Goal: Information Seeking & Learning: Learn about a topic

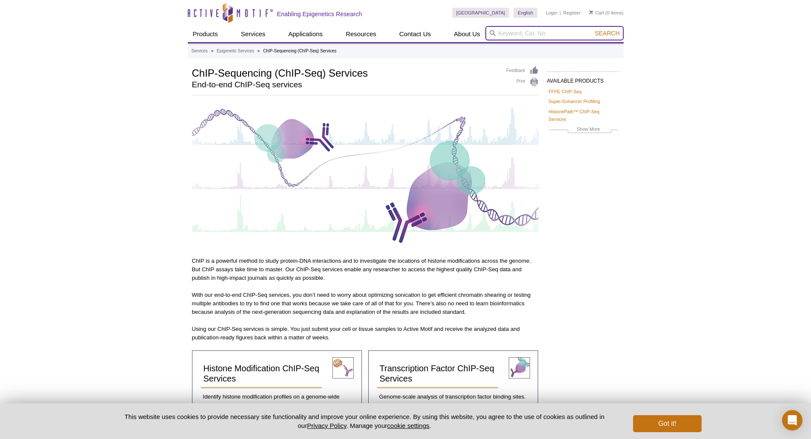
click at [535, 34] on input "search" at bounding box center [555, 33] width 138 height 14
type input "ATAC-seq FFPE"
click at [609, 33] on span "Search" at bounding box center [607, 33] width 25 height 7
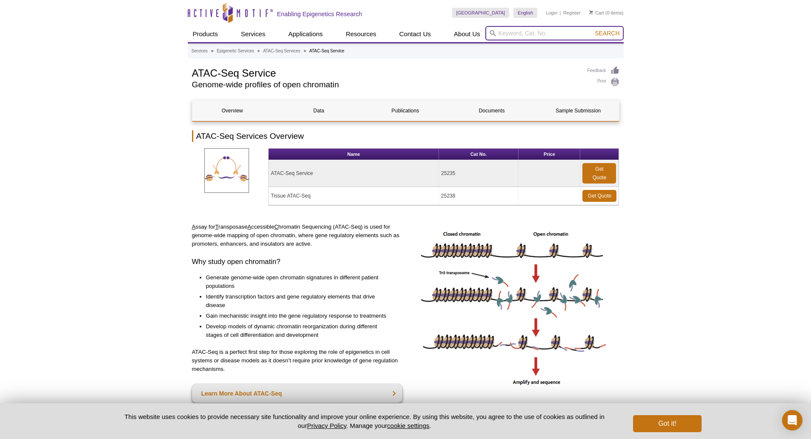
click at [512, 31] on input "search" at bounding box center [555, 33] width 138 height 14
type input "ATAC-seq FFPE"
click at [611, 34] on span "Search" at bounding box center [607, 33] width 25 height 7
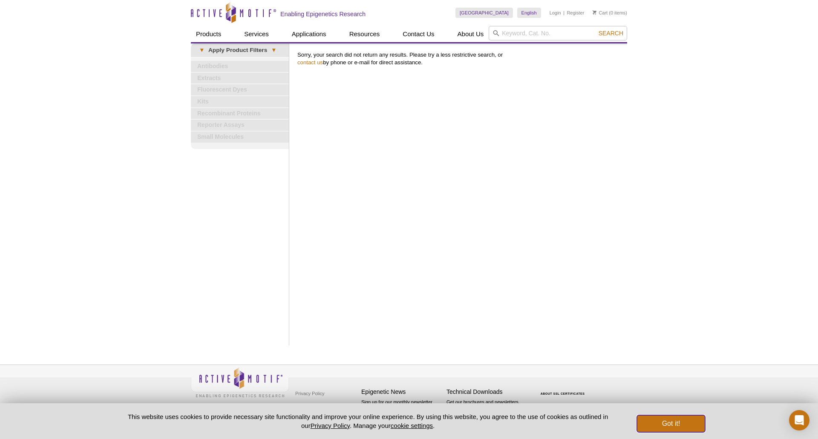
click at [677, 425] on button "Got it!" at bounding box center [671, 423] width 68 height 17
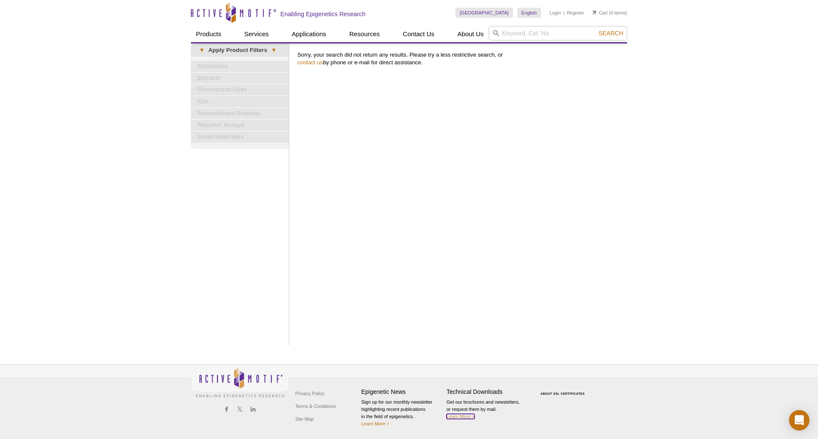
click at [465, 417] on link "Learn More >" at bounding box center [460, 416] width 28 height 5
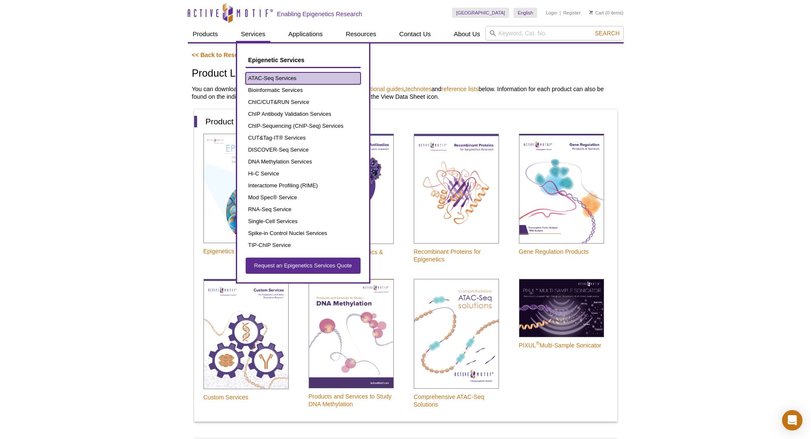
click at [271, 79] on link "ATAC-Seq Services" at bounding box center [303, 78] width 115 height 12
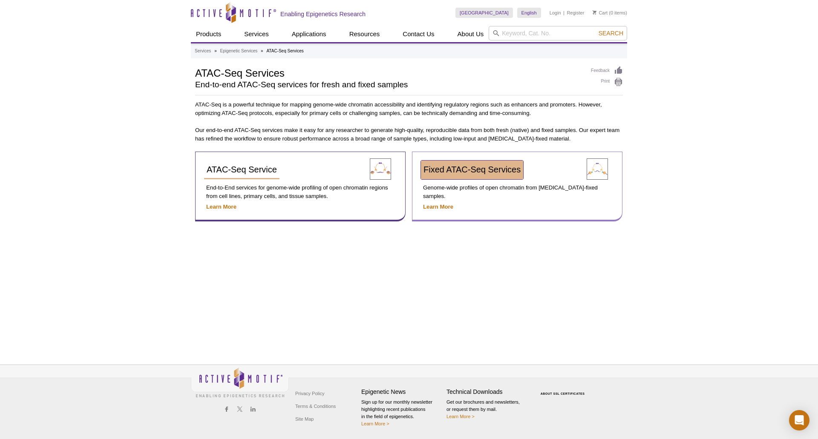
click at [483, 170] on span "Fixed ATAC-Seq Services" at bounding box center [471, 169] width 97 height 9
click at [444, 204] on strong "Learn More" at bounding box center [438, 207] width 30 height 6
click at [478, 173] on span "Fixed ATAC-Seq Services" at bounding box center [471, 169] width 97 height 9
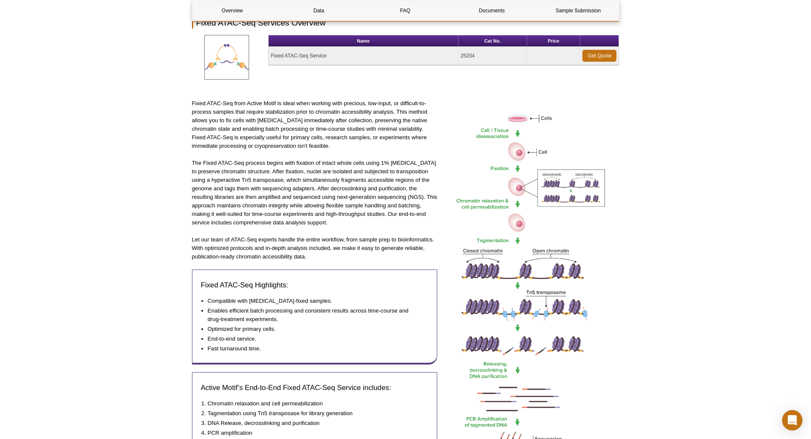
scroll to position [128, 0]
